Goal: Information Seeking & Learning: Learn about a topic

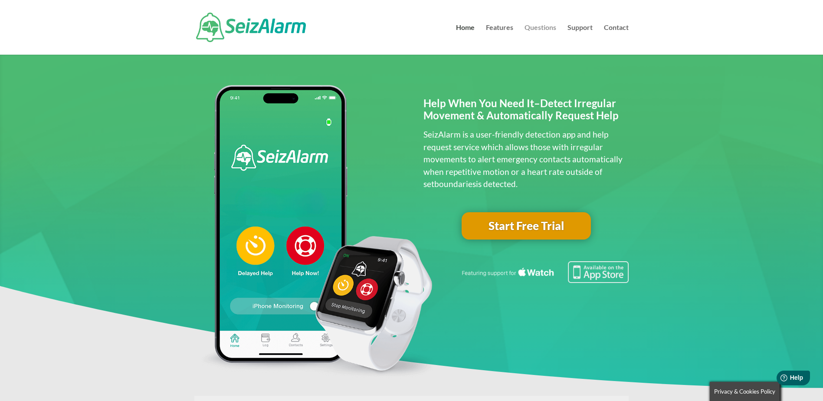
click at [531, 25] on link "Questions" at bounding box center [541, 39] width 32 height 30
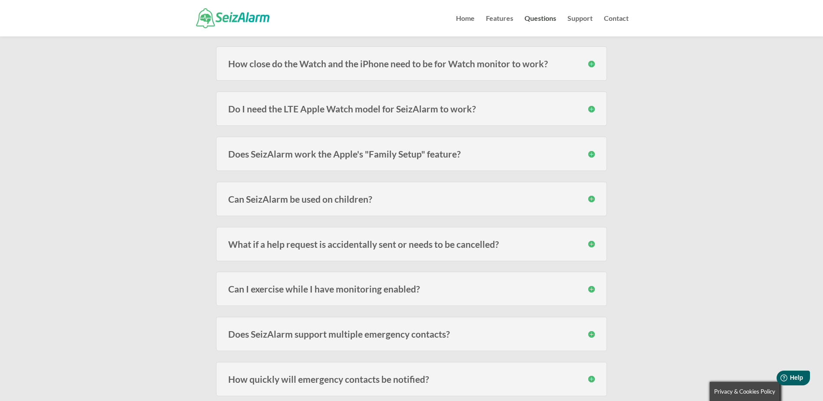
scroll to position [130, 0]
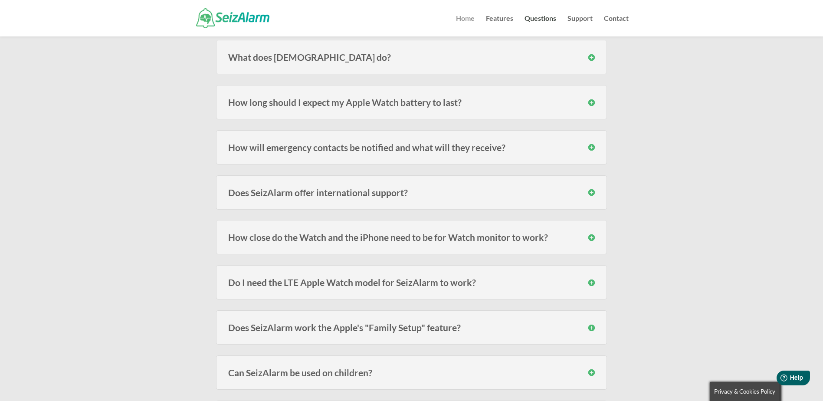
click at [465, 19] on link "Home" at bounding box center [465, 25] width 19 height 21
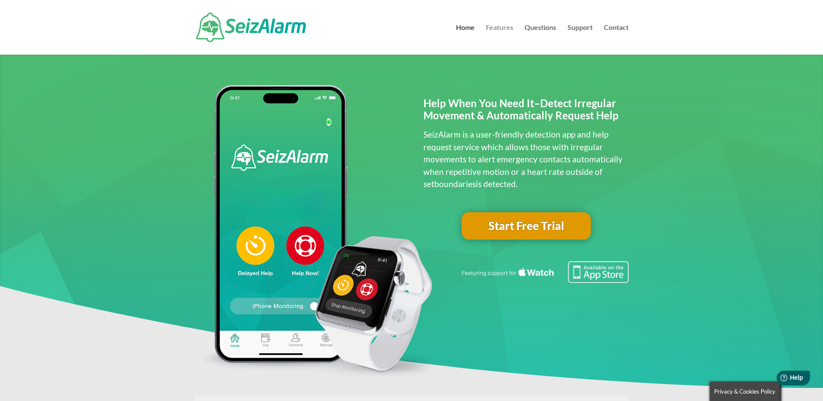
click at [508, 24] on link "Features" at bounding box center [499, 39] width 27 height 30
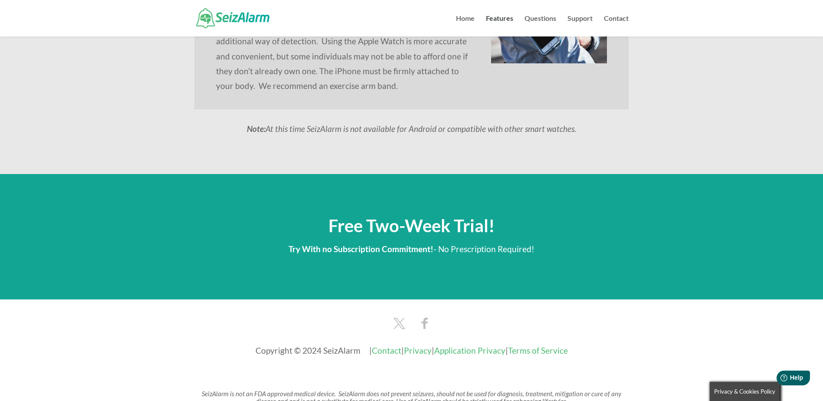
scroll to position [911, 0]
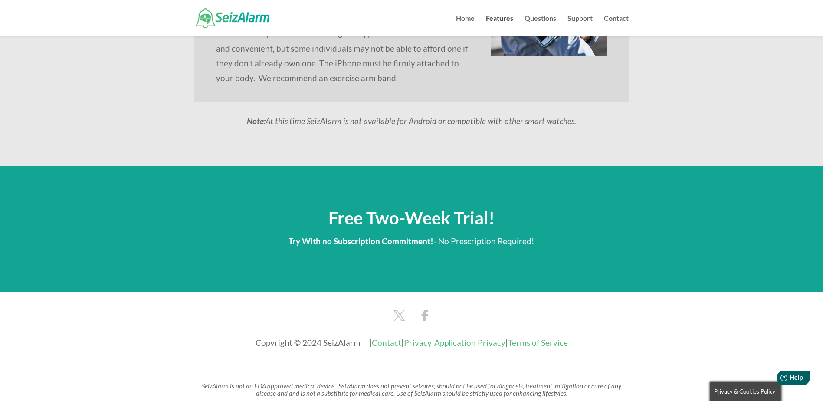
click at [560, 342] on link "Terms of Service" at bounding box center [538, 343] width 60 height 10
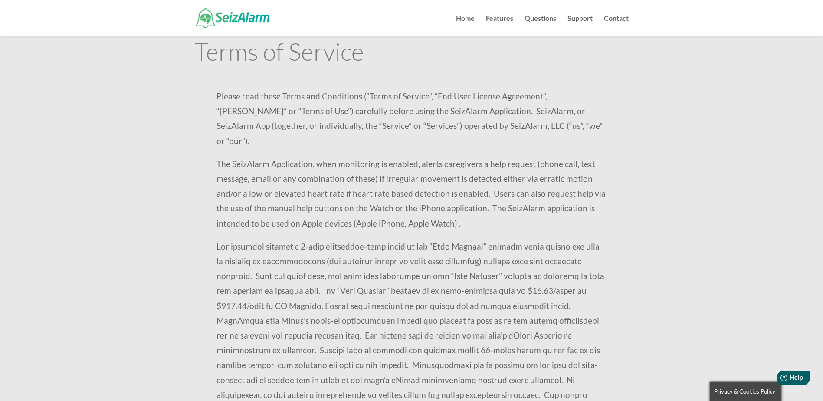
scroll to position [43, 0]
